Goal: Task Accomplishment & Management: Complete application form

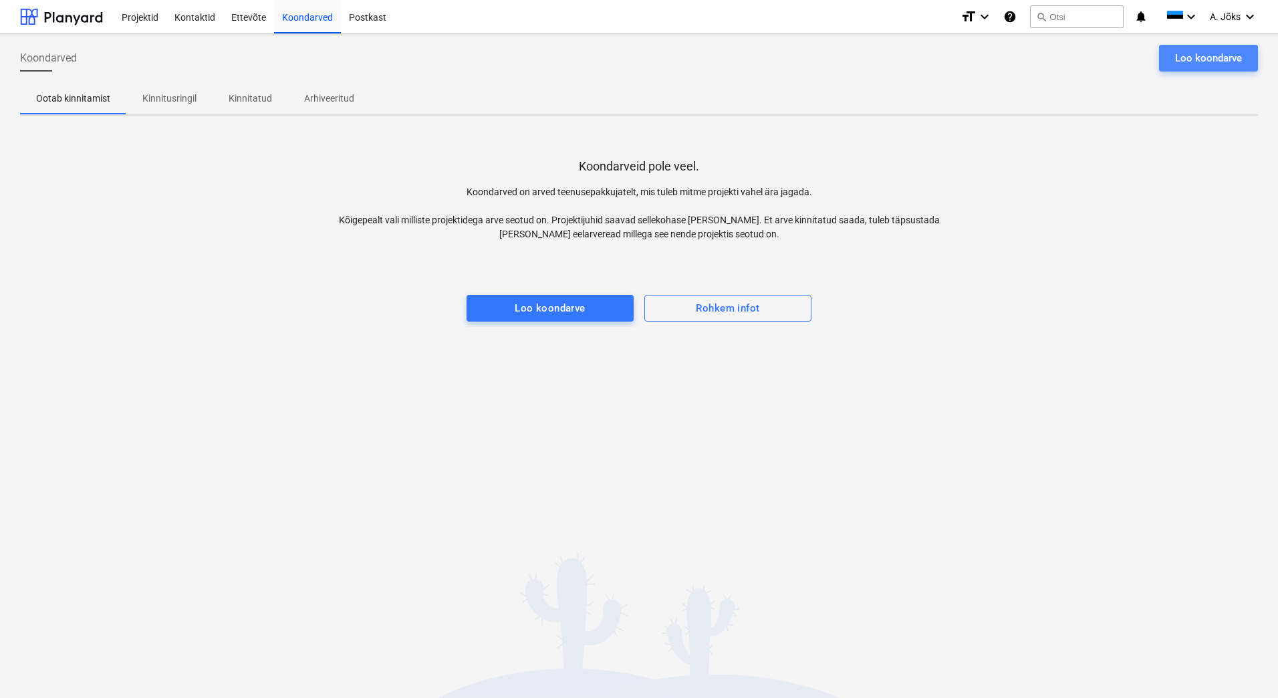
click at [1181, 53] on div "Loo koondarve" at bounding box center [1208, 57] width 67 height 17
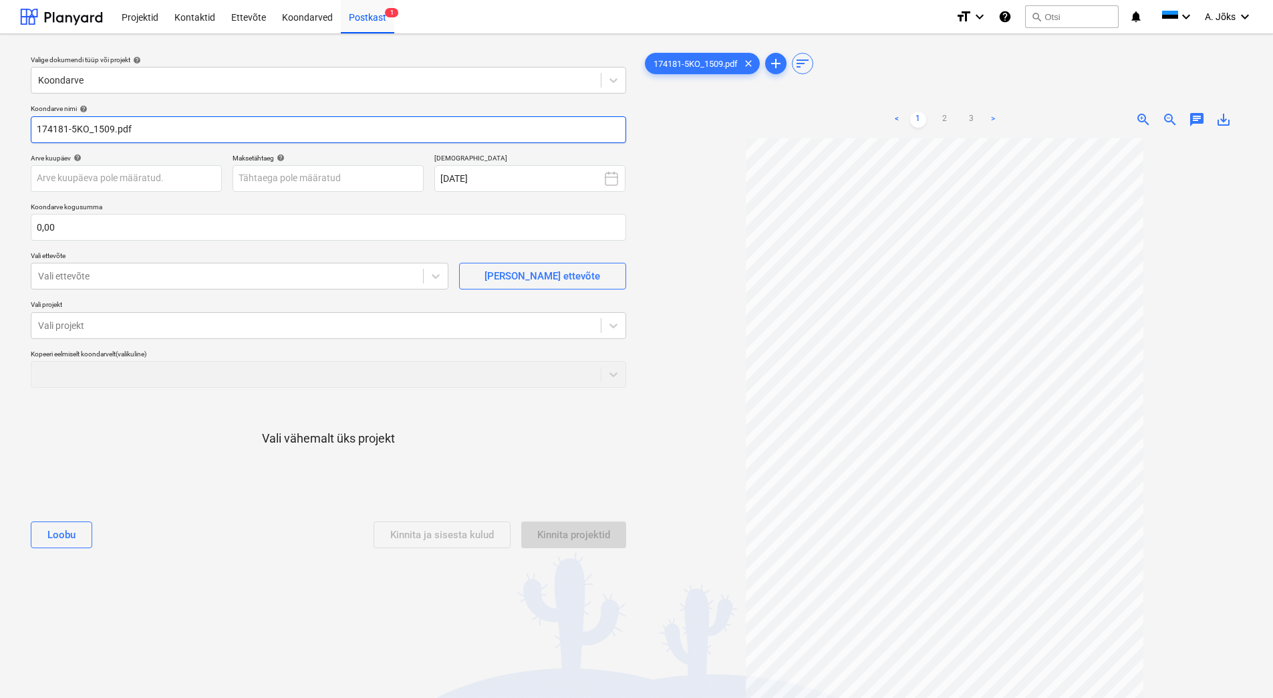
click at [112, 130] on input "174181-5KO_1509.pdf" at bounding box center [328, 129] width 595 height 27
click at [33, 131] on input "174181-5KO.pdf" at bounding box center [328, 129] width 595 height 27
paste input "[PERSON_NAME] Bilder OÜ"
type input "[PERSON_NAME] OU arve 174181-5KO.pdf"
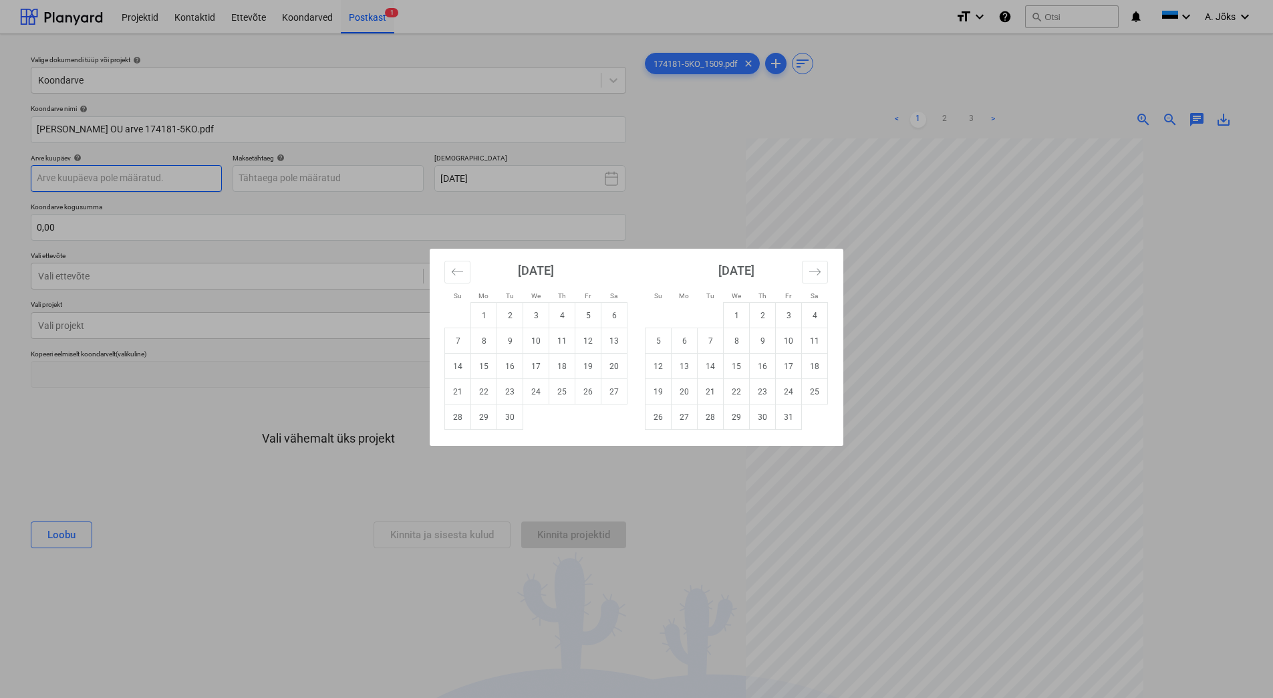
click at [142, 180] on body "Projektid Kontaktid Ettevõte Koondarved Postkast 1 format_size keyboard_arrow_d…" at bounding box center [636, 349] width 1273 height 698
click at [585, 344] on td "12" at bounding box center [588, 340] width 26 height 25
type input "[DATE]"
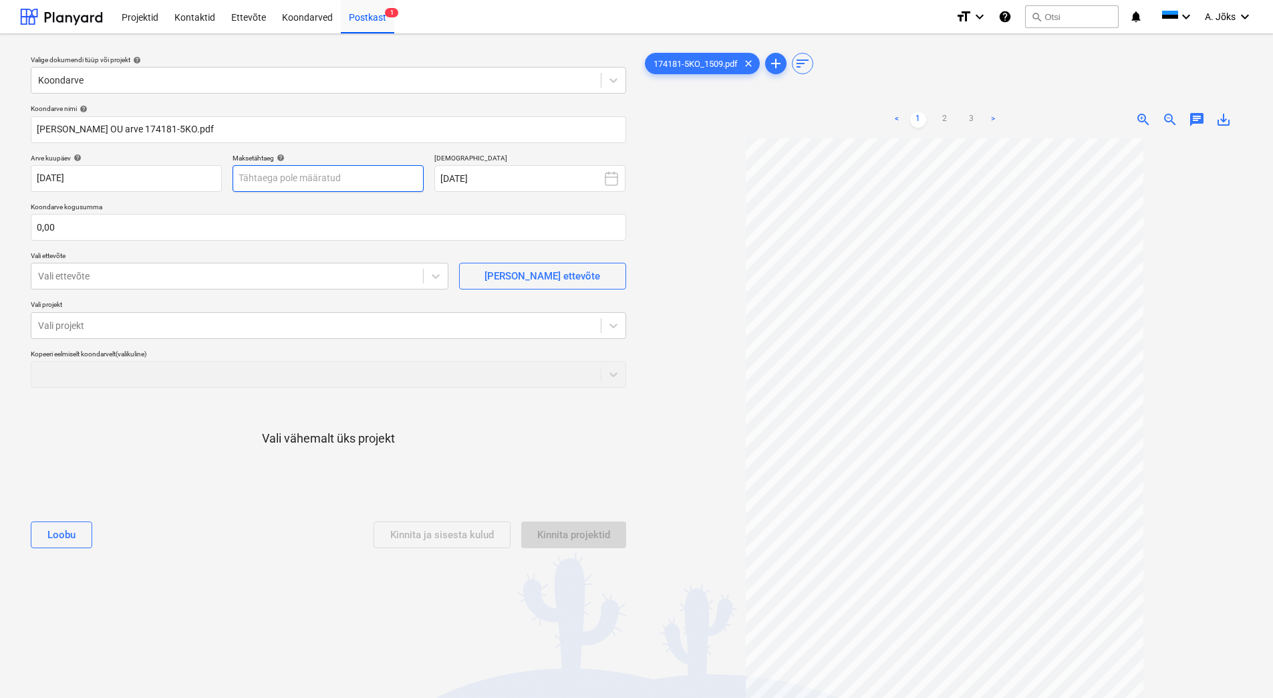
click at [361, 180] on body "Projektid Kontaktid Ettevõte Koondarved Postkast 1 format_size keyboard_arrow_d…" at bounding box center [636, 349] width 1273 height 698
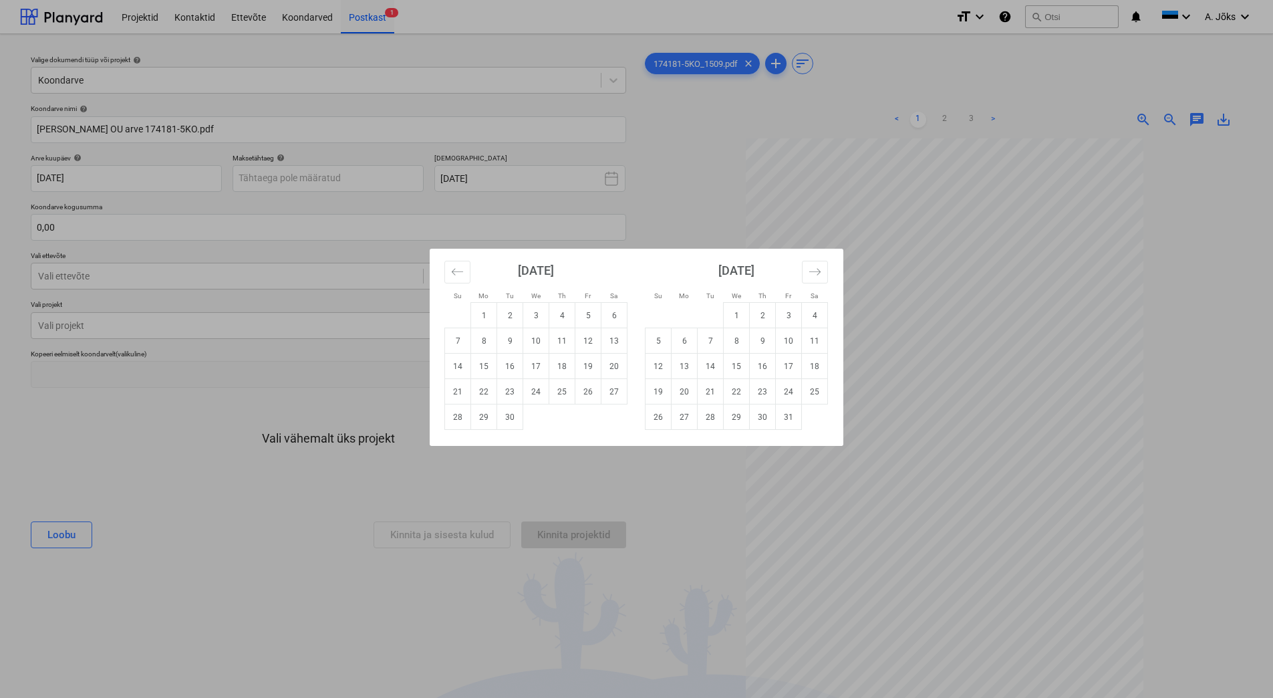
drag, startPoint x: 657, startPoint y: 368, endPoint x: 480, endPoint y: 305, distance: 187.7
click at [656, 367] on td "12" at bounding box center [658, 365] width 26 height 25
type input "[DATE]"
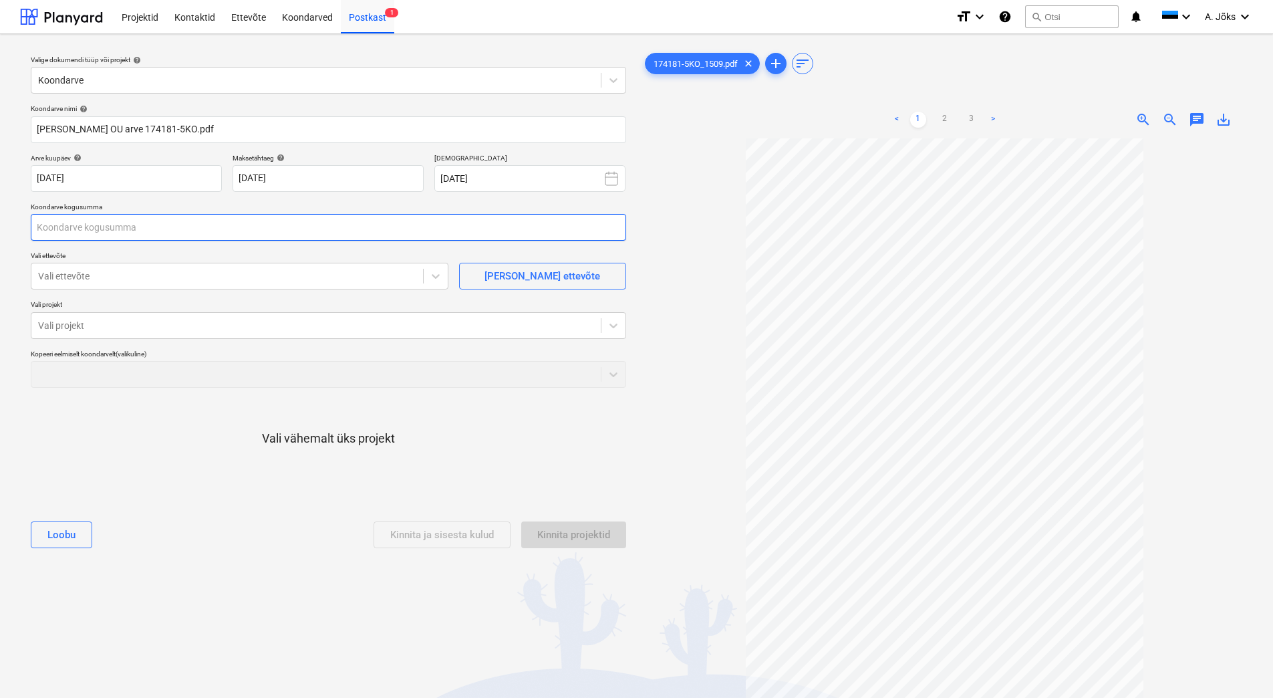
click at [218, 223] on input "text" at bounding box center [328, 227] width 595 height 27
type input "0,00"
click at [168, 229] on input "text" at bounding box center [328, 227] width 595 height 27
type input "2 033,27"
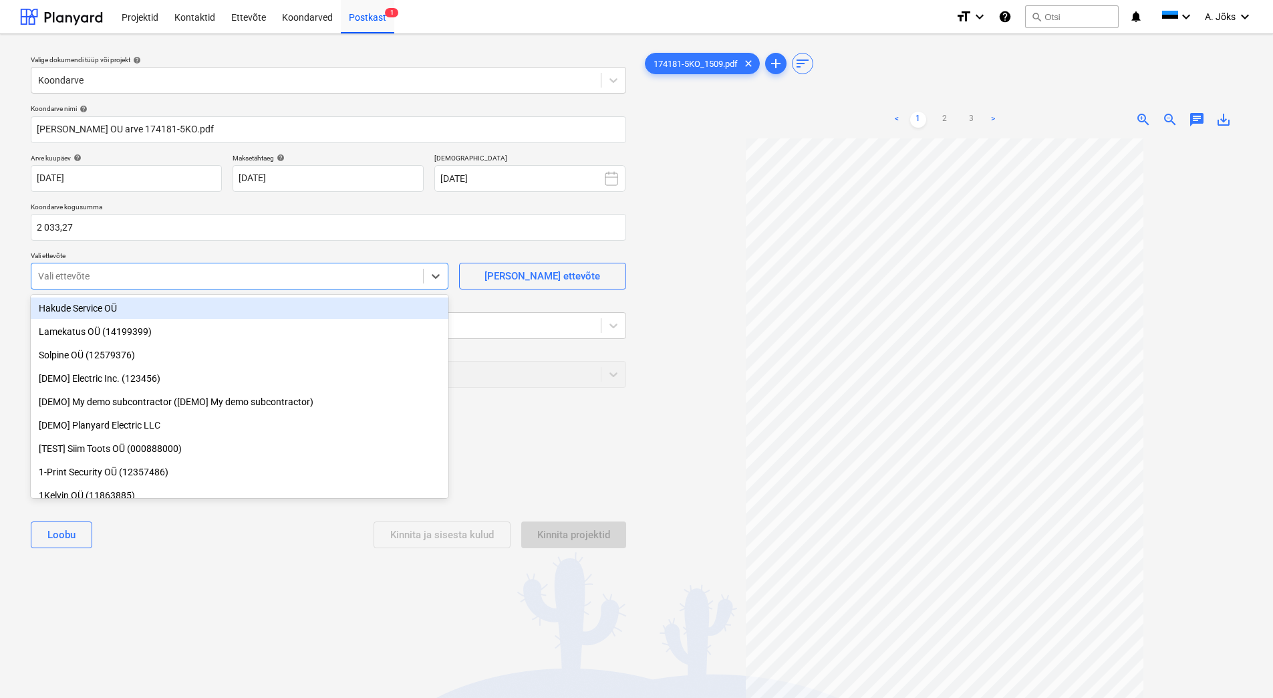
click at [179, 286] on div "Vali ettevõte" at bounding box center [240, 276] width 418 height 27
type input "[PERSON_NAME]"
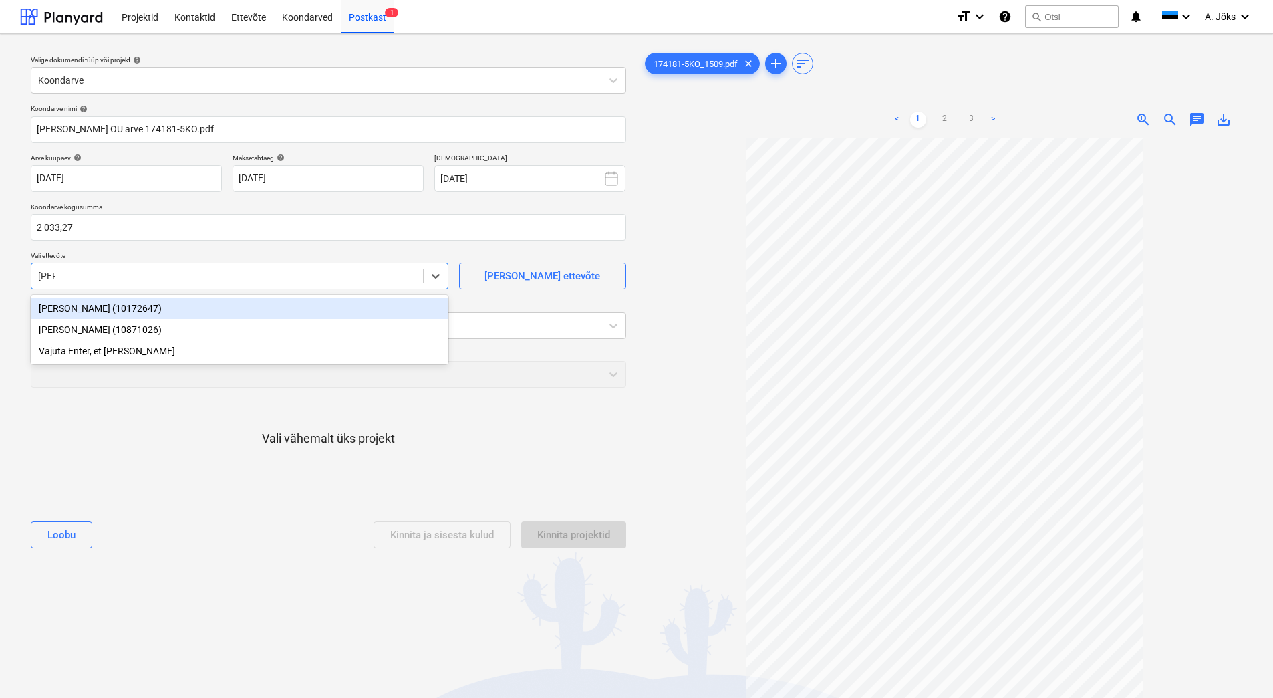
click at [164, 307] on div "[PERSON_NAME] (10172647)" at bounding box center [240, 307] width 418 height 21
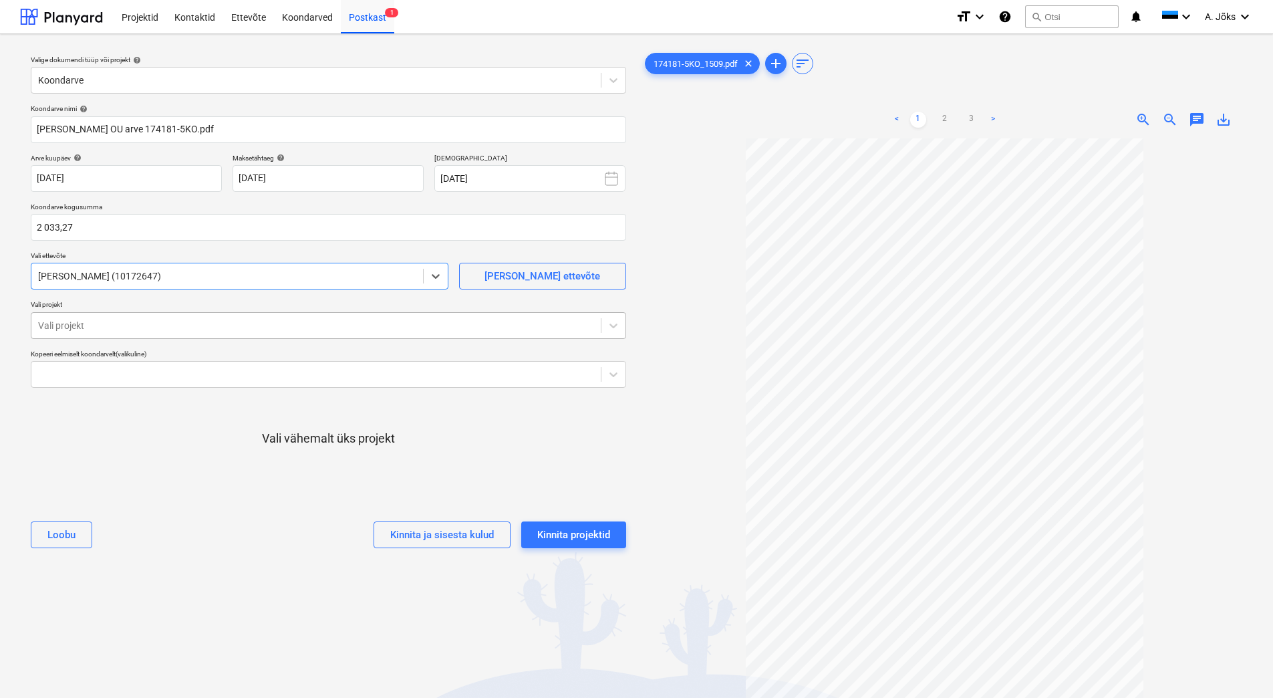
click at [162, 319] on div at bounding box center [316, 325] width 556 height 13
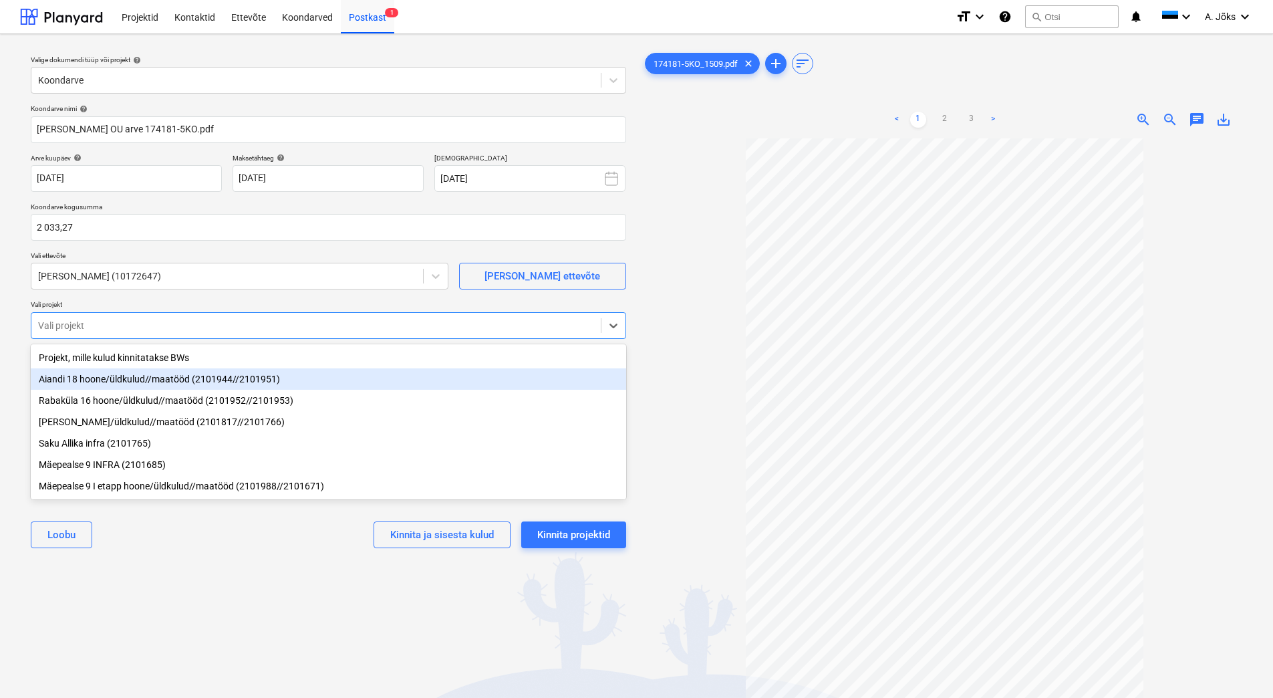
click at [124, 383] on div "Aiandi 18 hoone/üldkulud//maatööd (2101944//2101951)" at bounding box center [328, 378] width 595 height 21
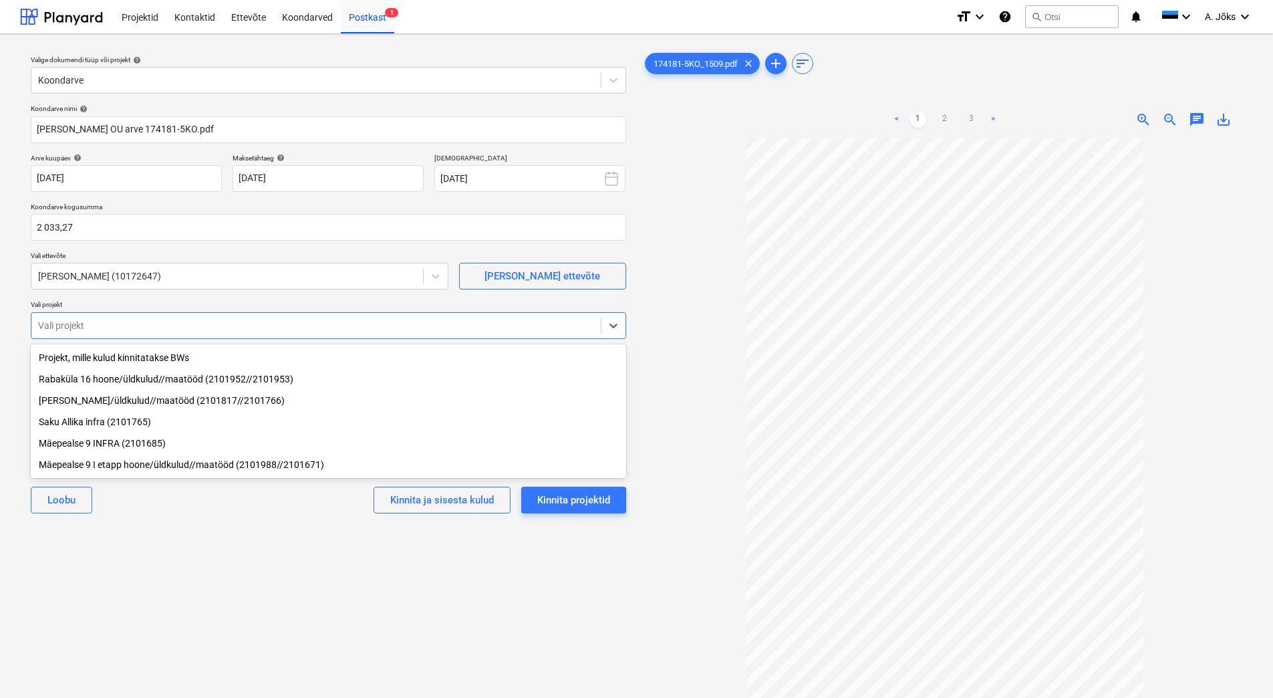
click at [184, 543] on div "Valige dokumendi tüüp või projekt help Koondarve Koondarve nimi help [PERSON_NA…" at bounding box center [328, 424] width 617 height 759
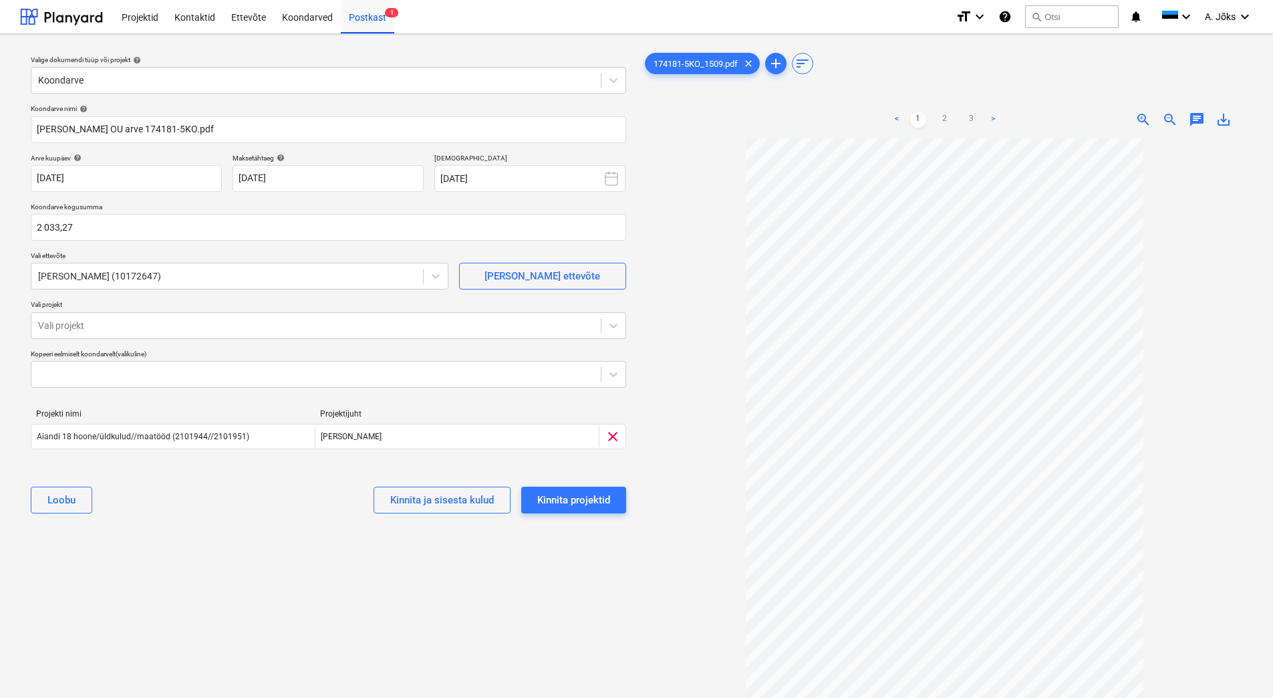
click at [236, 655] on div "Valige dokumendi tüüp või projekt help Koondarve Koondarve nimi help [PERSON_NA…" at bounding box center [328, 424] width 617 height 759
click at [565, 500] on div "Kinnita projektid" at bounding box center [573, 499] width 73 height 17
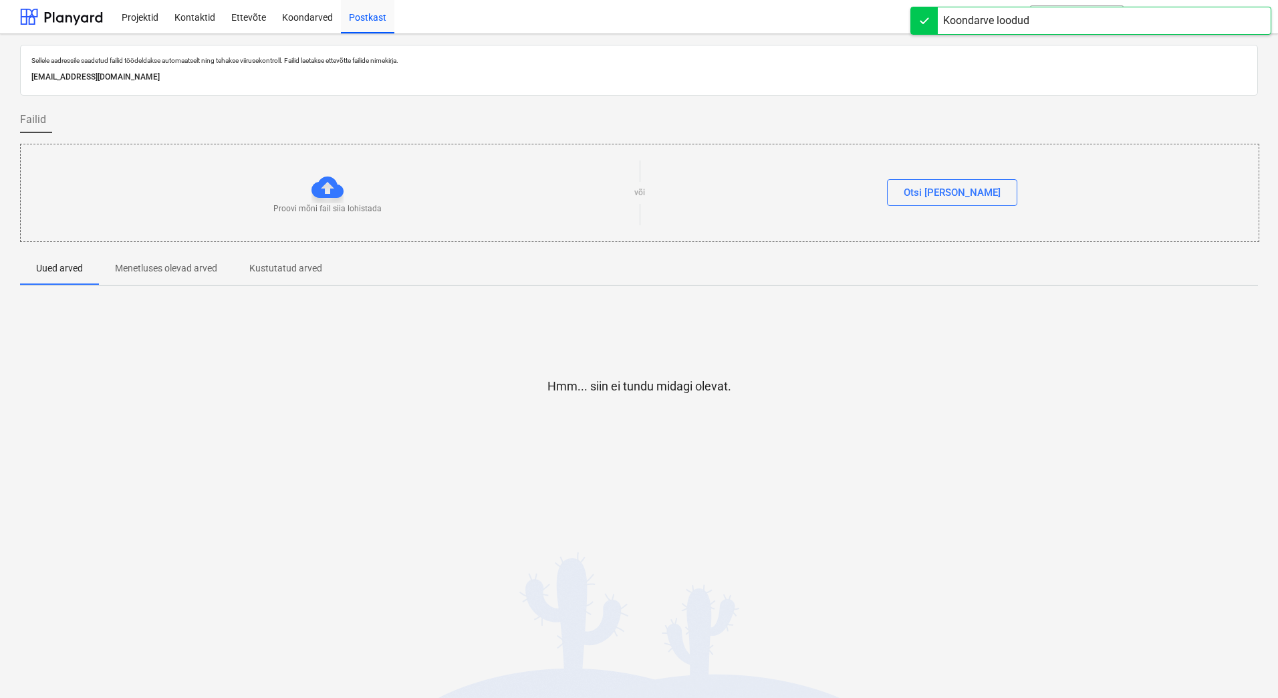
click at [315, 16] on div "Koondarved" at bounding box center [307, 16] width 67 height 34
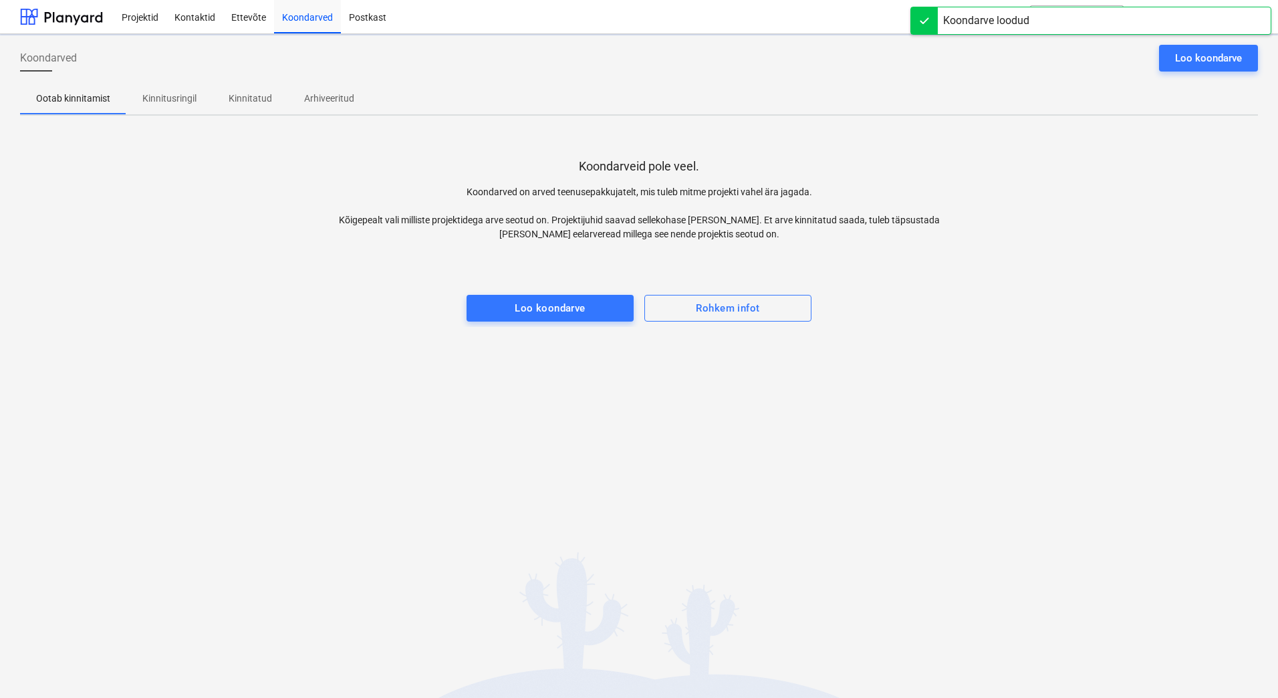
click at [181, 99] on p "Kinnitusringil" at bounding box center [169, 99] width 54 height 14
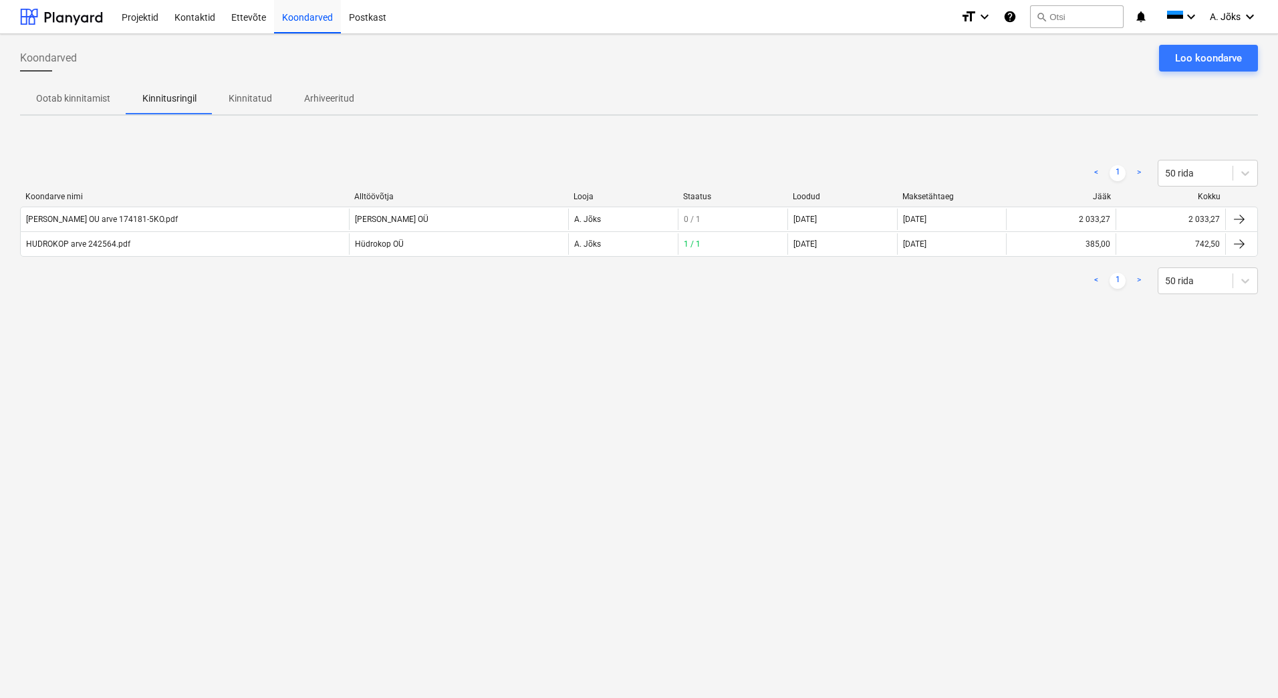
click at [278, 488] on div "Koondarved Loo koondarve Ootab kinnitamist Kinnitusringil Kinnitatud Arhiveerit…" at bounding box center [639, 366] width 1278 height 664
click at [518, 464] on div "Koondarved Loo koondarve Ootab kinnitamist Kinnitusringil Kinnitatud Arhiveerit…" at bounding box center [639, 366] width 1278 height 664
